Goal: Task Accomplishment & Management: Manage account settings

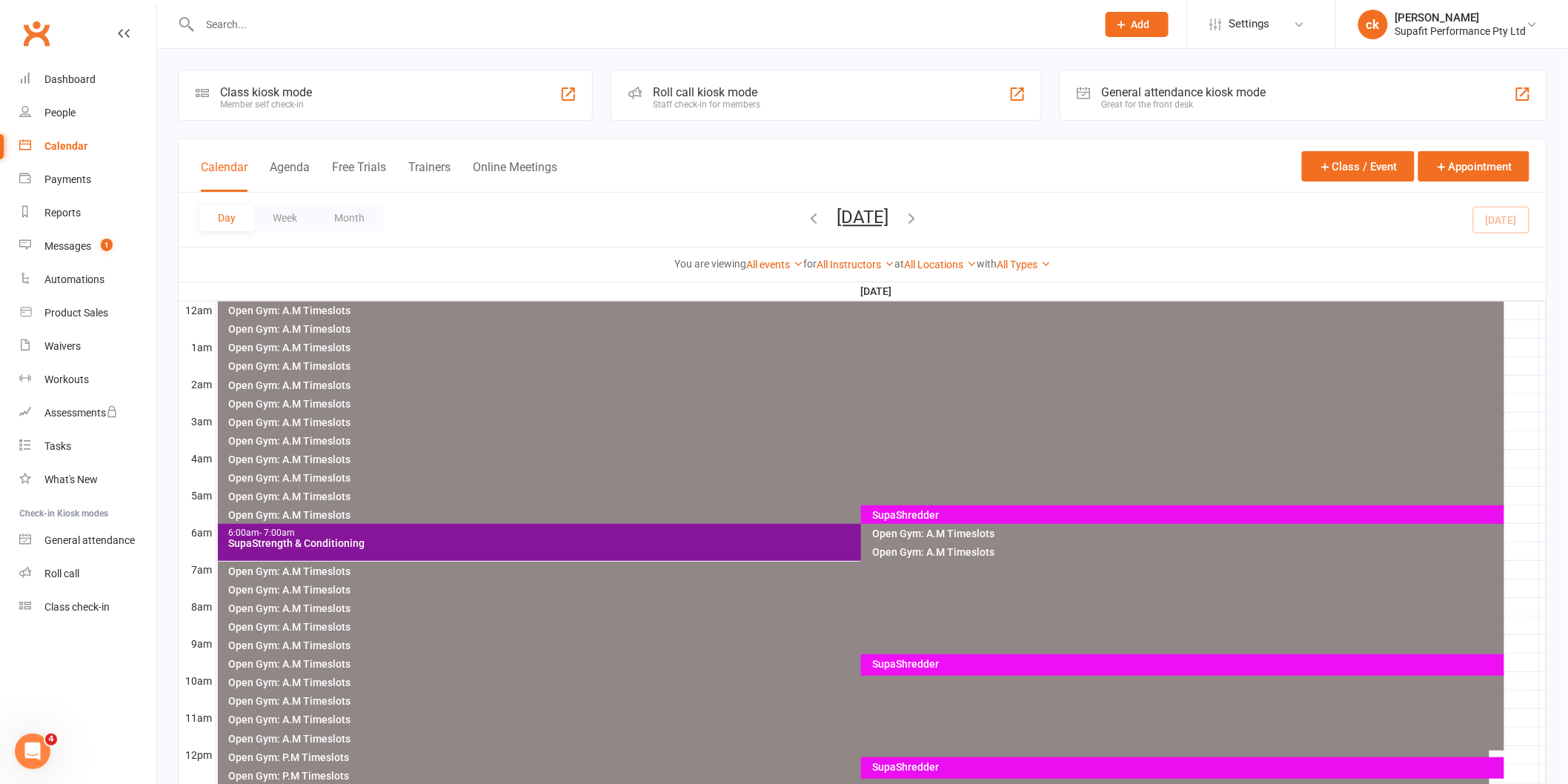
click at [973, 517] on div "SupaShredder" at bounding box center [1186, 515] width 630 height 10
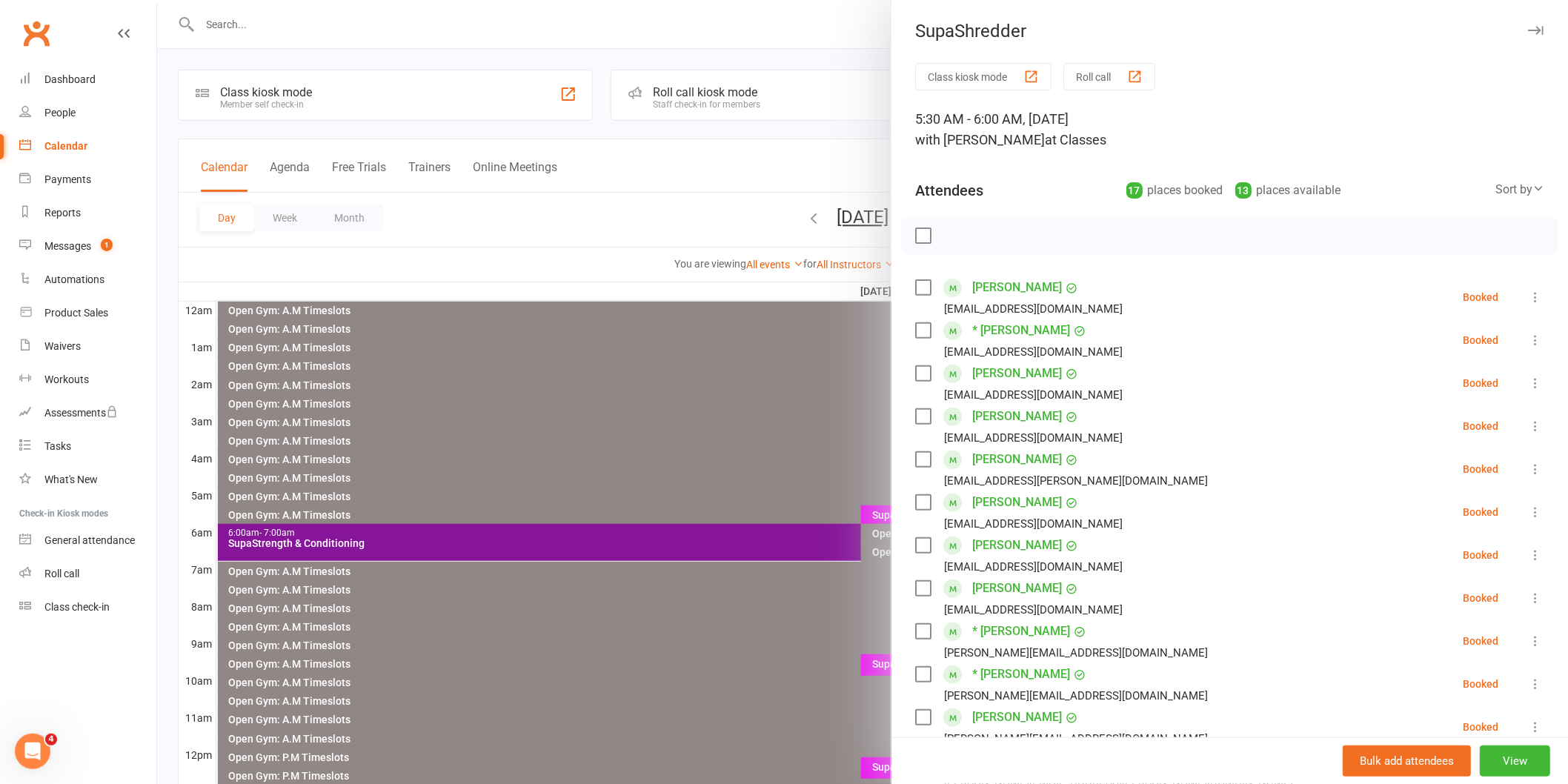
click at [920, 237] on label at bounding box center [923, 236] width 15 height 15
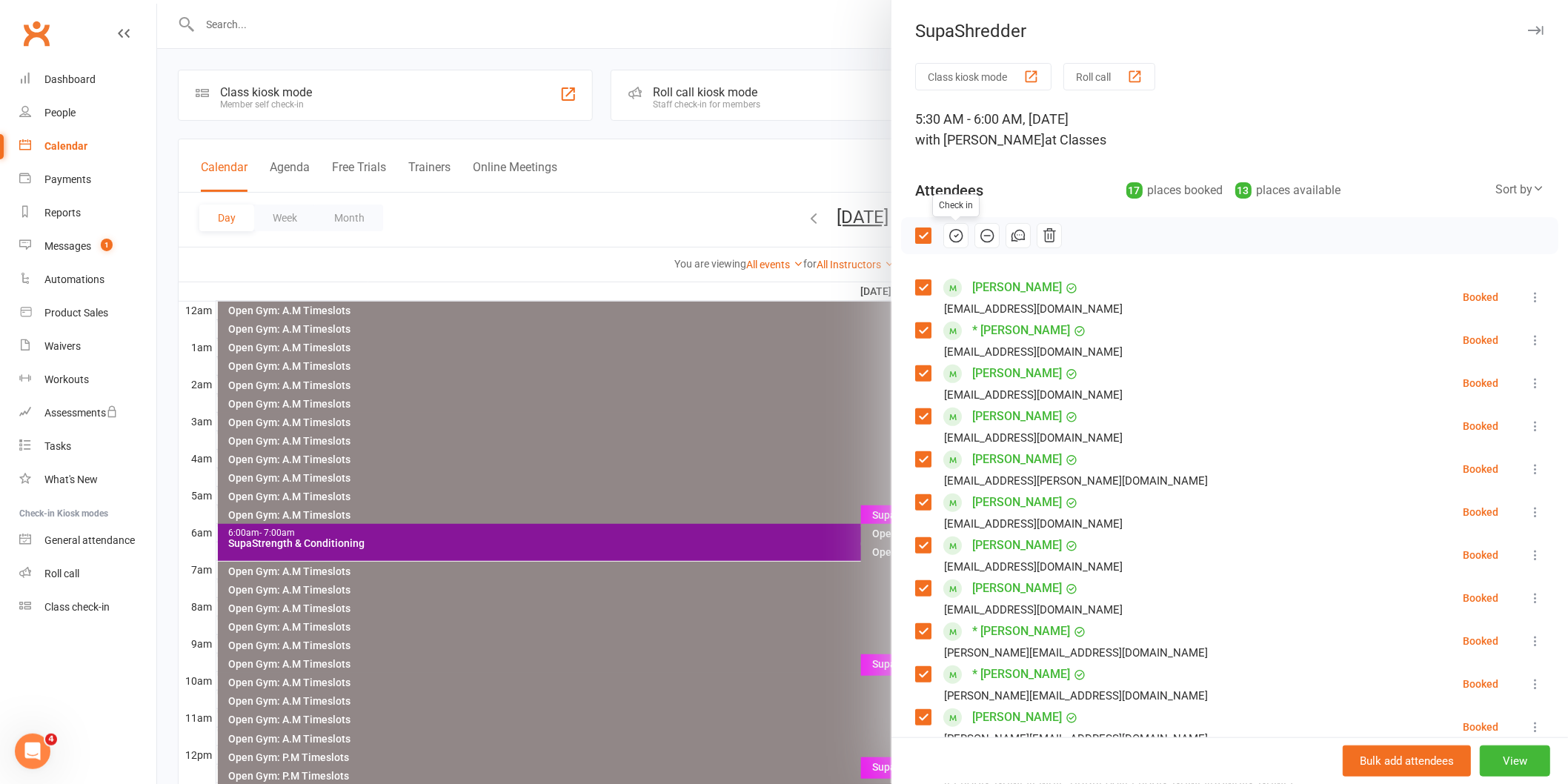
click at [947, 239] on icon "button" at bounding box center [956, 236] width 16 height 16
click at [766, 394] on div at bounding box center [862, 392] width 1411 height 784
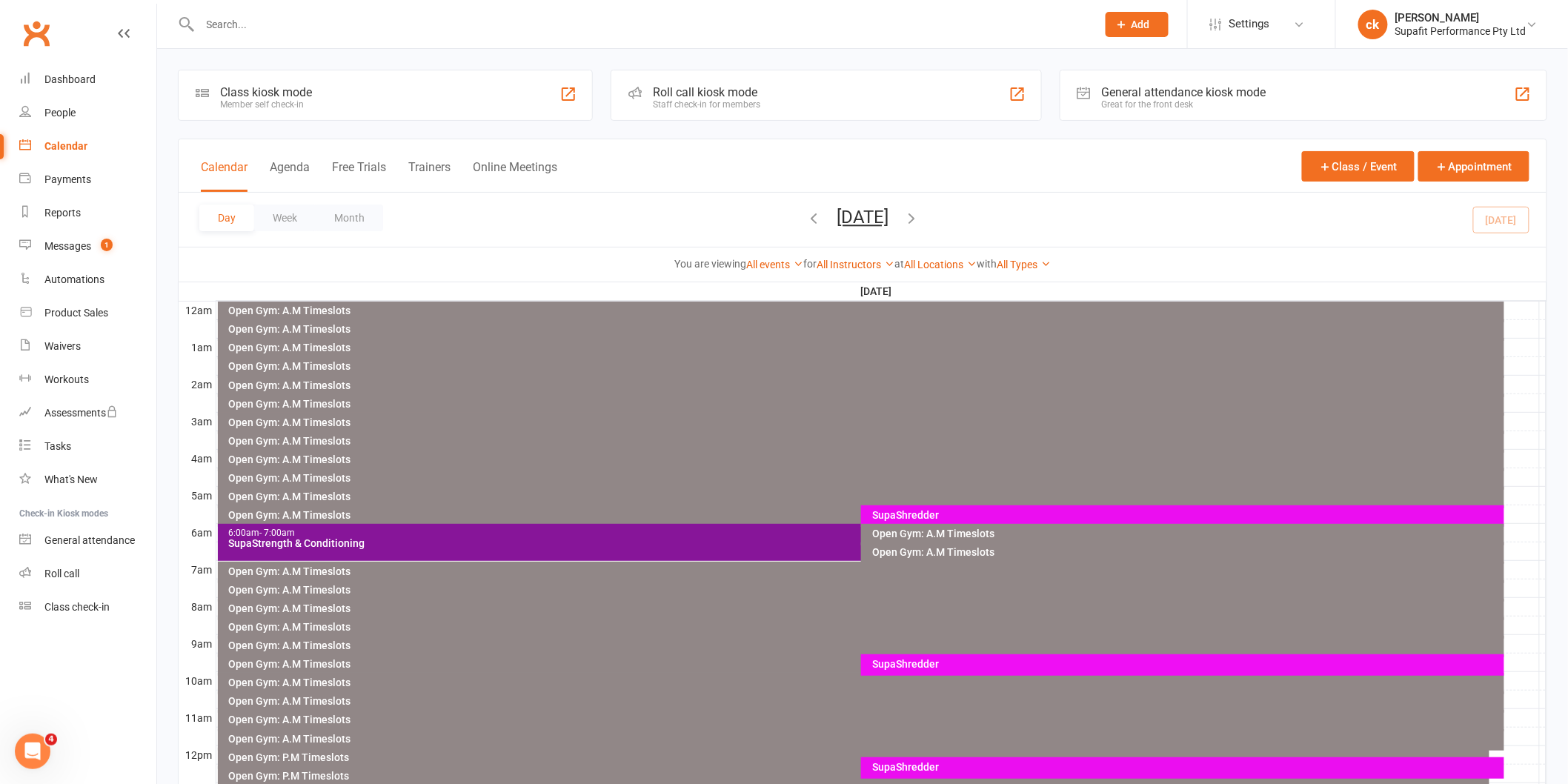
click at [820, 545] on div "SupaStrength & Conditioning" at bounding box center [858, 543] width 1259 height 10
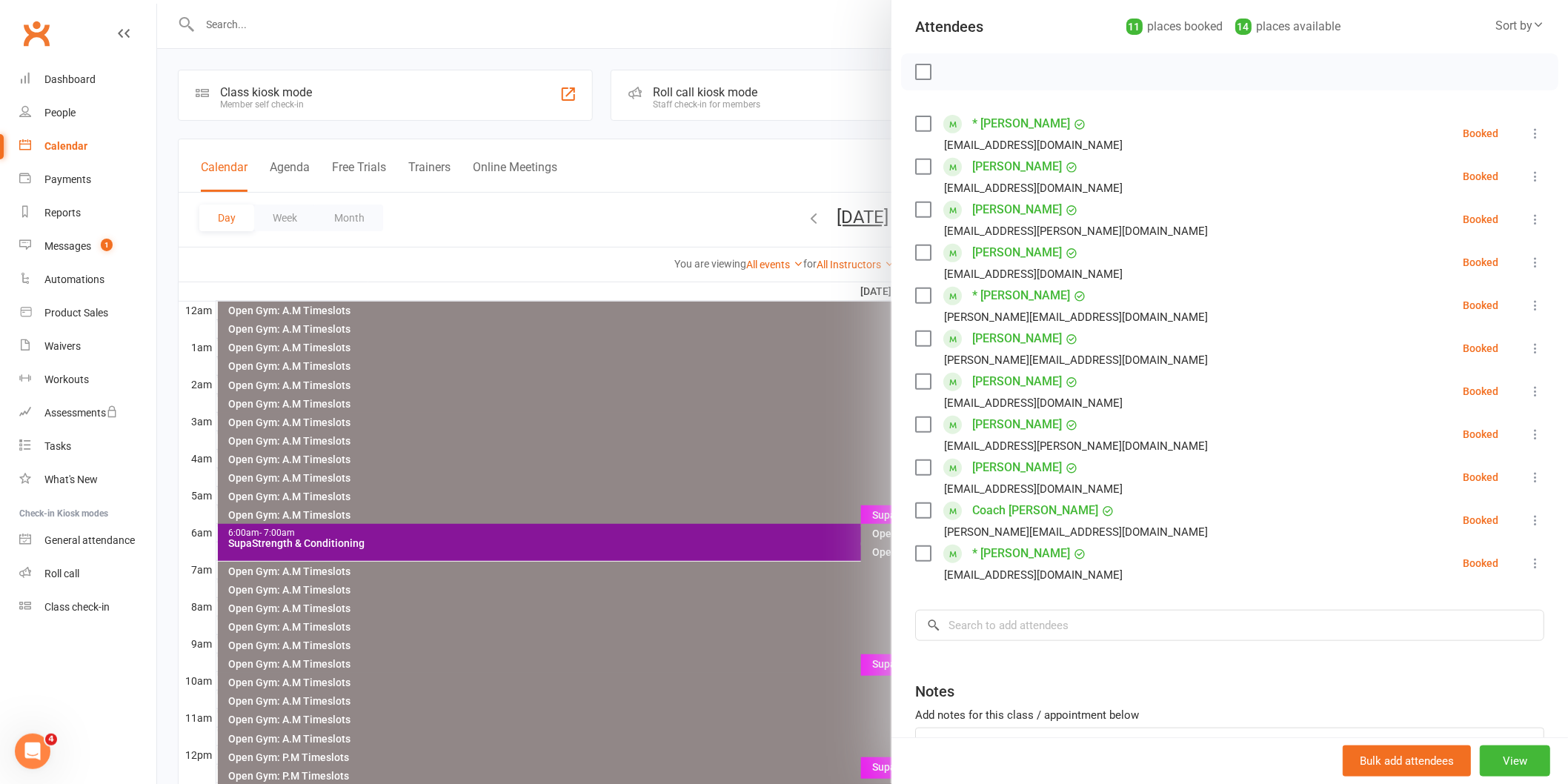
scroll to position [165, 0]
click at [672, 201] on div at bounding box center [862, 392] width 1411 height 784
